Goal: Transaction & Acquisition: Download file/media

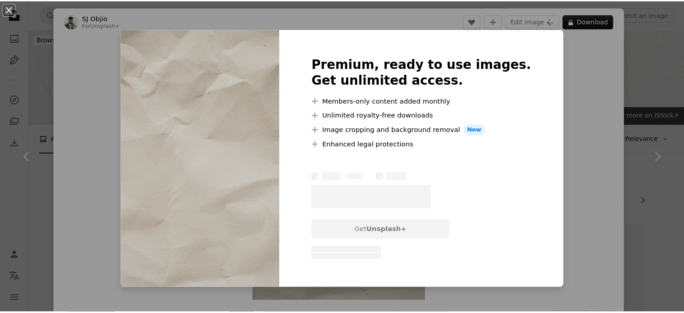
scroll to position [60, 0]
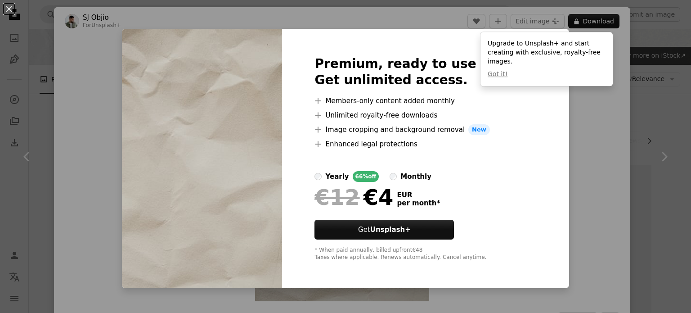
click at [63, 143] on div "An X shape Premium, ready to use images. Get unlimited access. A plus sign Memb…" at bounding box center [345, 156] width 691 height 313
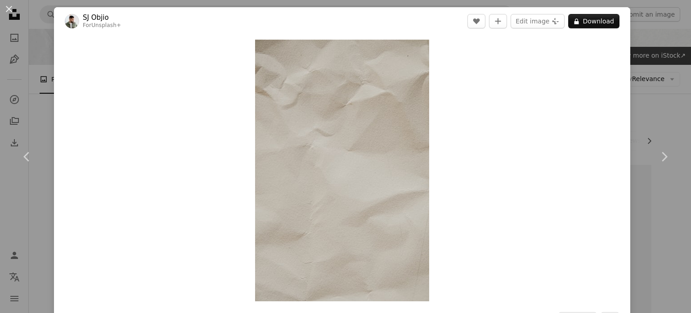
click at [30, 78] on div "An X shape Chevron left Chevron right [PERSON_NAME] For Unsplash+ A heart A plu…" at bounding box center [345, 156] width 691 height 313
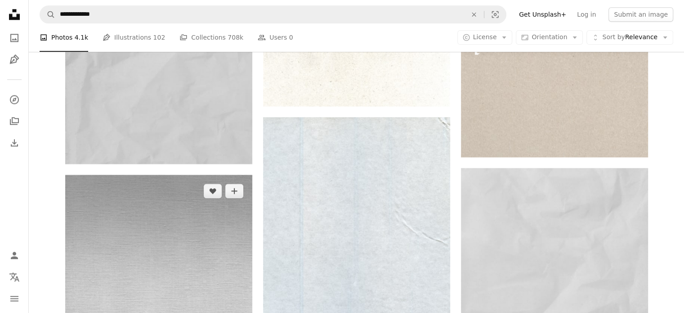
scroll to position [1170, 0]
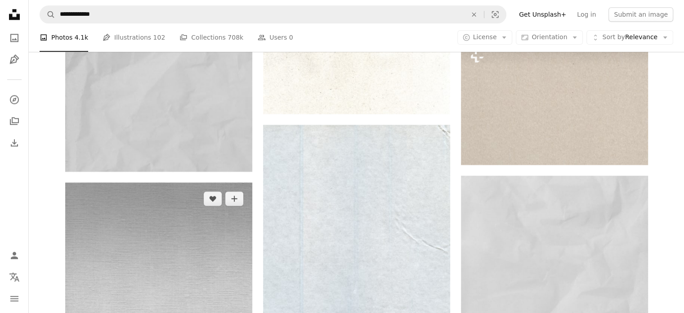
click at [173, 182] on img at bounding box center [158, 316] width 187 height 269
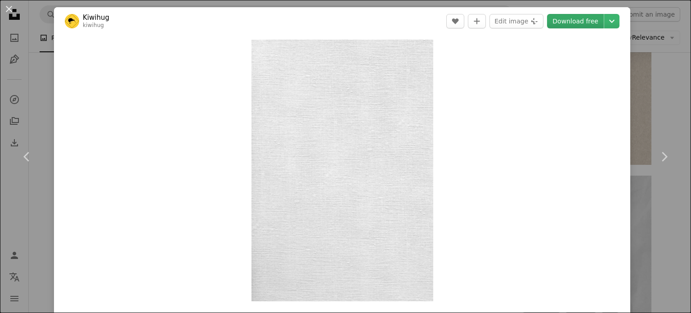
click at [562, 22] on link "Download free" at bounding box center [575, 21] width 57 height 14
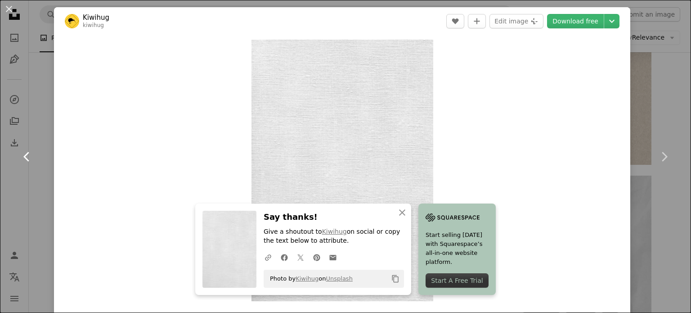
click at [21, 172] on link "Chevron left" at bounding box center [27, 156] width 54 height 86
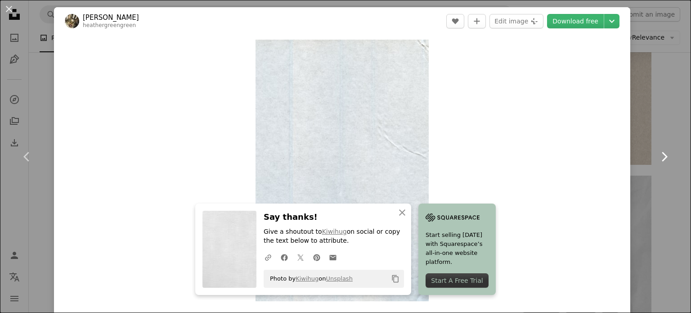
drag, startPoint x: 639, startPoint y: 187, endPoint x: 671, endPoint y: 208, distance: 38.6
click at [639, 187] on link "Chevron right" at bounding box center [664, 156] width 54 height 86
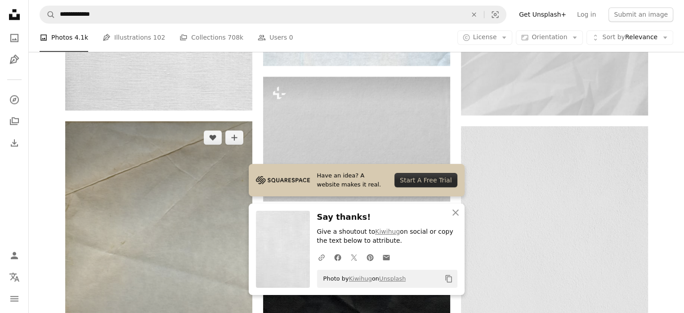
scroll to position [1515, 0]
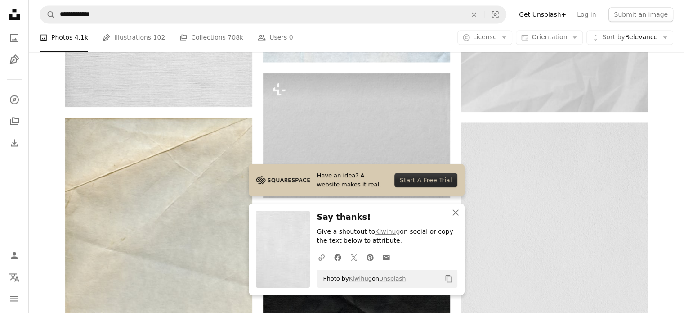
click at [458, 212] on icon "An X shape" at bounding box center [455, 212] width 11 height 11
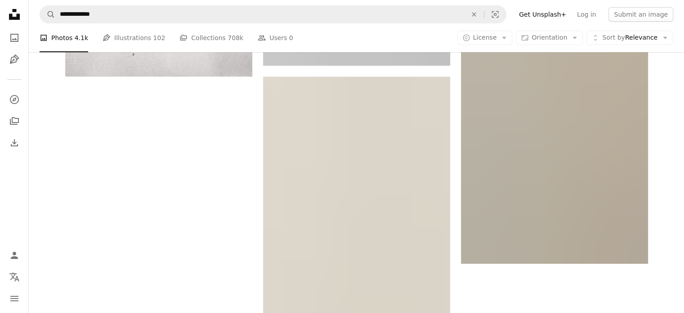
scroll to position [3420, 0]
